Goal: Navigation & Orientation: Understand site structure

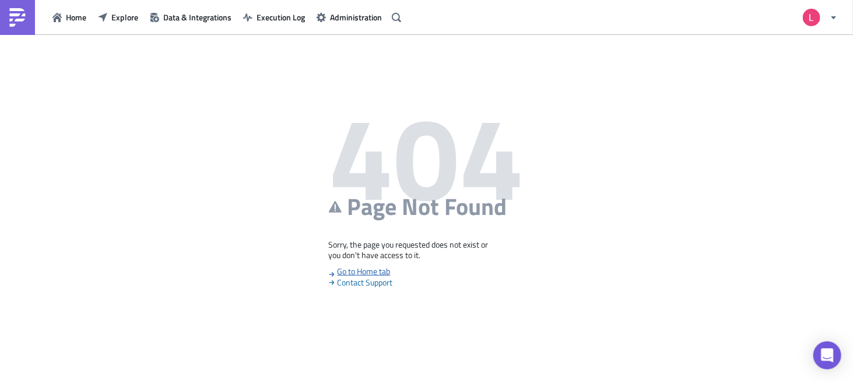
click at [384, 271] on link "Go to Home tab" at bounding box center [360, 271] width 62 height 12
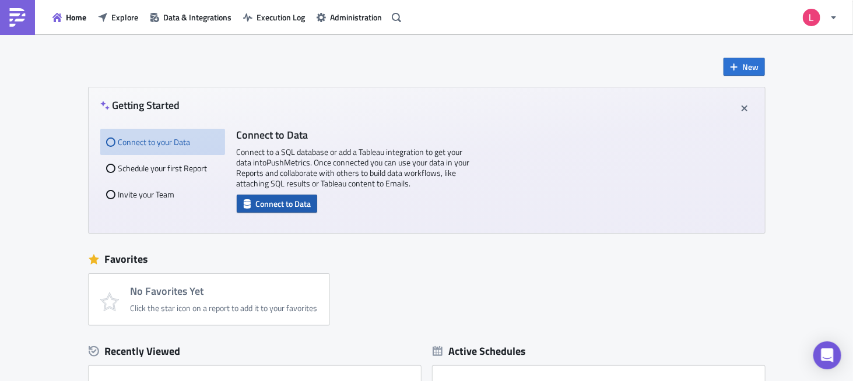
click at [262, 205] on span "Connect to Data" at bounding box center [283, 204] width 55 height 12
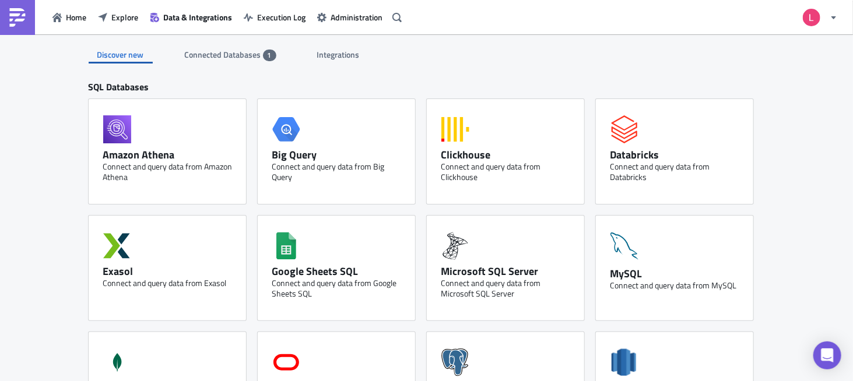
click at [236, 56] on span "Connected Databases" at bounding box center [224, 54] width 78 height 12
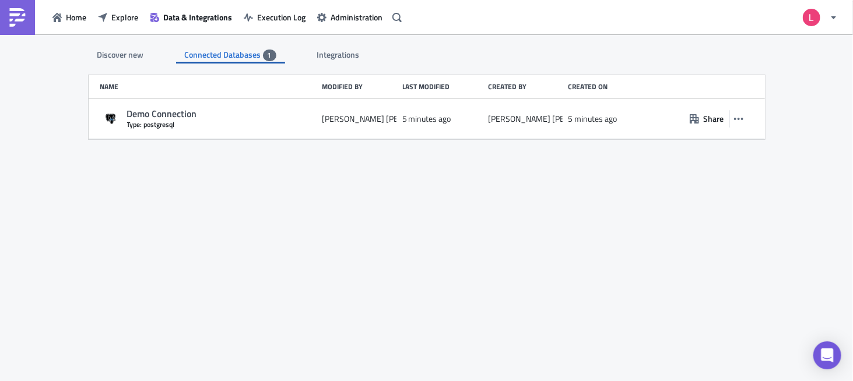
click at [322, 51] on span "Integrations" at bounding box center [339, 54] width 44 height 12
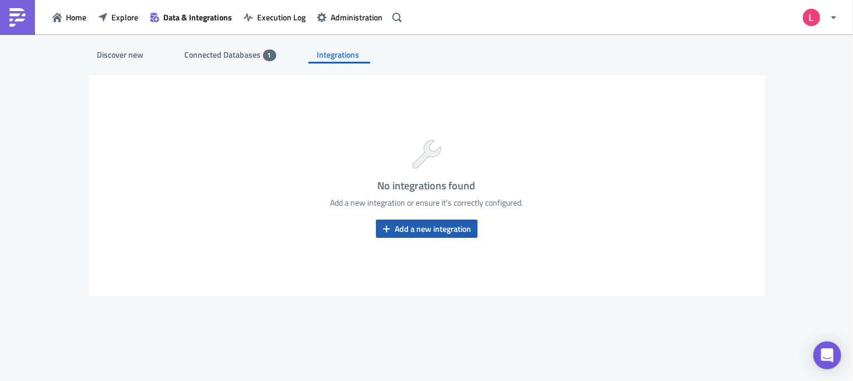
click at [398, 224] on span "Add a new integration" at bounding box center [433, 229] width 76 height 12
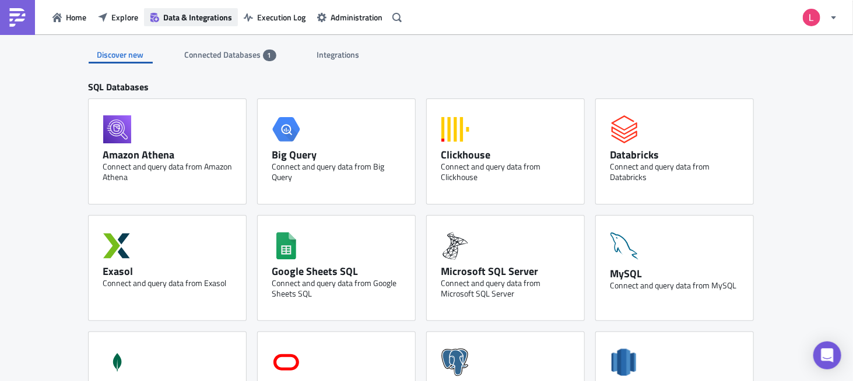
click at [190, 17] on span "Data & Integrations" at bounding box center [197, 17] width 69 height 12
click at [120, 15] on span "Explore" at bounding box center [124, 17] width 27 height 12
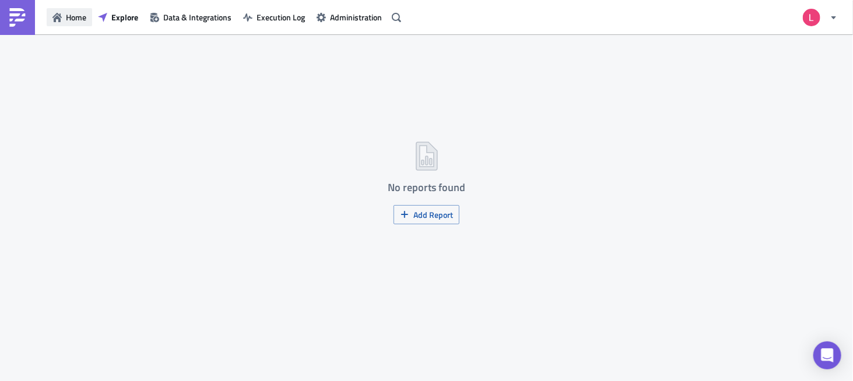
click at [66, 17] on span "Home" at bounding box center [76, 17] width 20 height 12
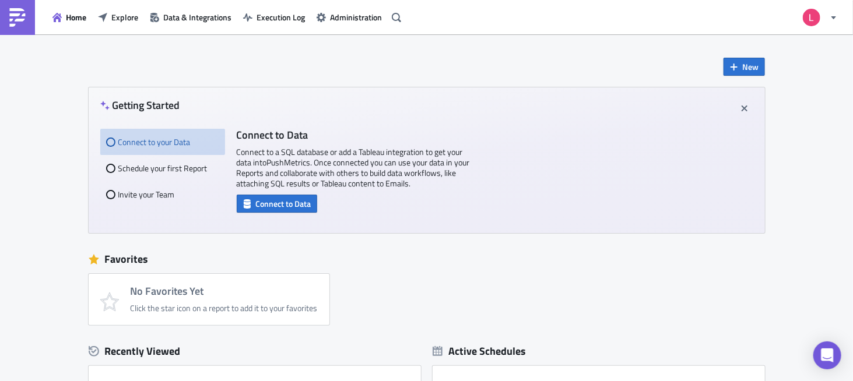
click at [10, 16] on img at bounding box center [17, 17] width 19 height 19
